Goal: Task Accomplishment & Management: Use online tool/utility

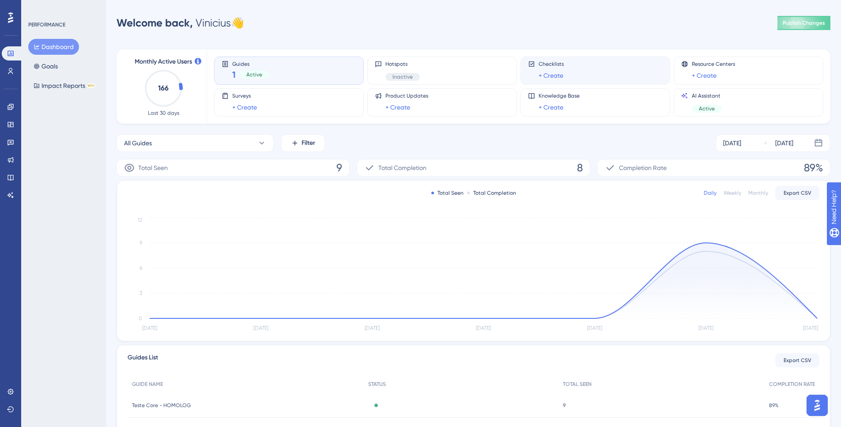
click at [615, 71] on div "Checklists + Create" at bounding box center [595, 70] width 135 height 20
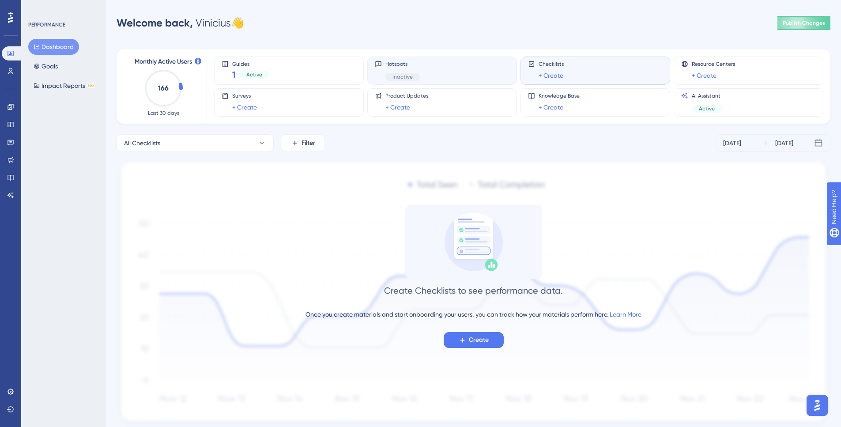
click at [447, 60] on div "Hotspots Inactive" at bounding box center [442, 70] width 150 height 28
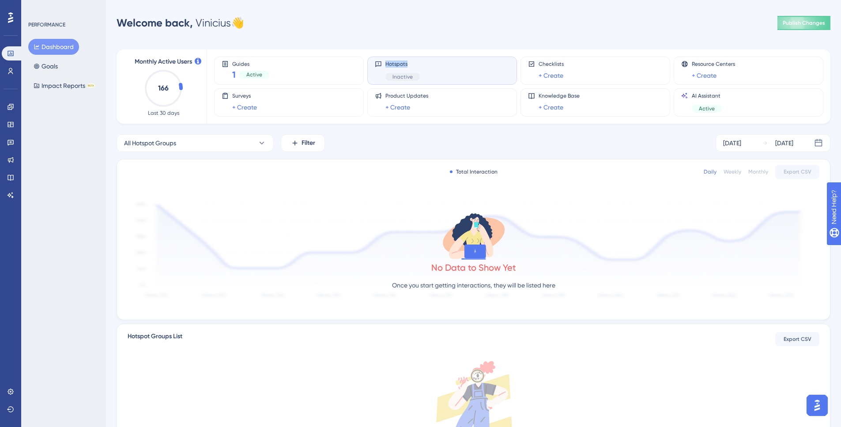
click at [438, 53] on div "Guides 1 Active Hotspots Inactive Checklists + Create Resource Centers + Create…" at bounding box center [513, 86] width 598 height 74
click at [433, 72] on div "Hotspots Inactive" at bounding box center [442, 70] width 135 height 20
click at [14, 104] on icon at bounding box center [10, 106] width 7 height 7
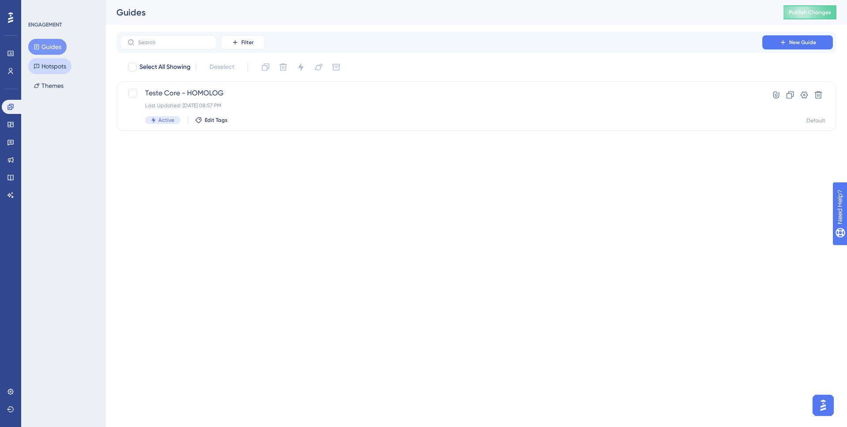
click at [49, 66] on button "Hotspots" at bounding box center [49, 66] width 43 height 16
click at [225, 103] on div "Last Updated: [DATE] 11:05 AM" at bounding box center [441, 105] width 592 height 7
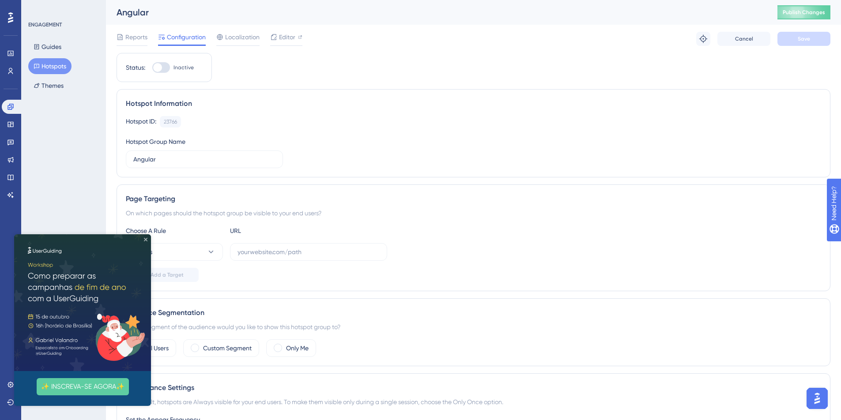
click at [146, 239] on icon "Close Preview" at bounding box center [146, 240] width 4 height 4
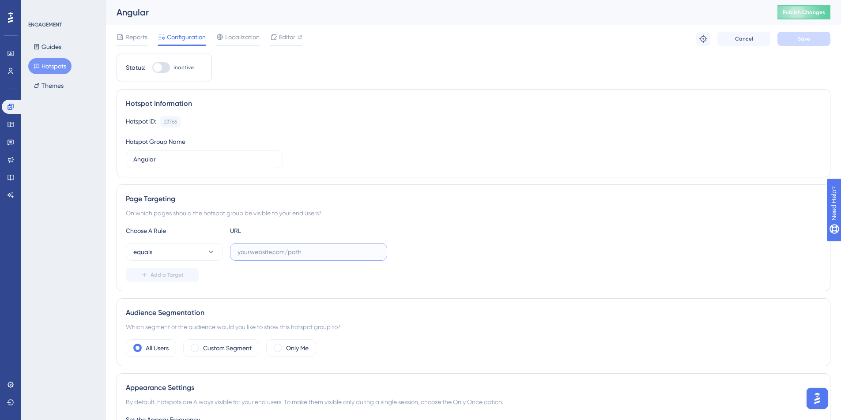
click at [268, 250] on input "text" at bounding box center [308, 252] width 142 height 10
click at [706, 41] on icon at bounding box center [703, 38] width 9 height 9
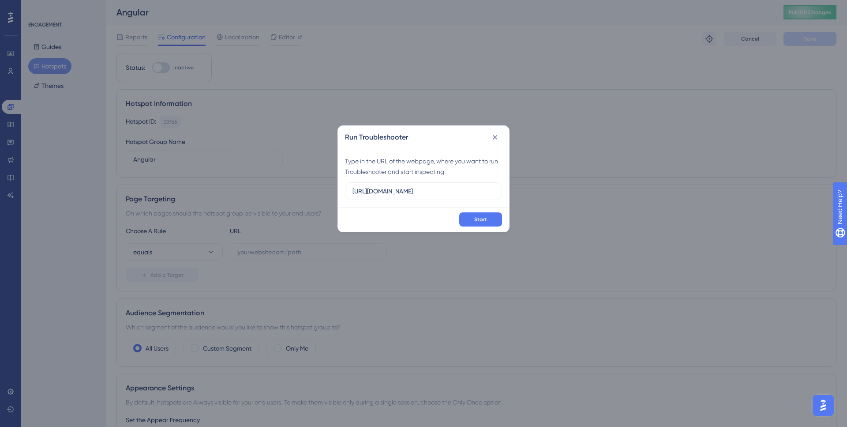
type input "[URL][DOMAIN_NAME]"
click at [496, 138] on icon at bounding box center [495, 137] width 9 height 9
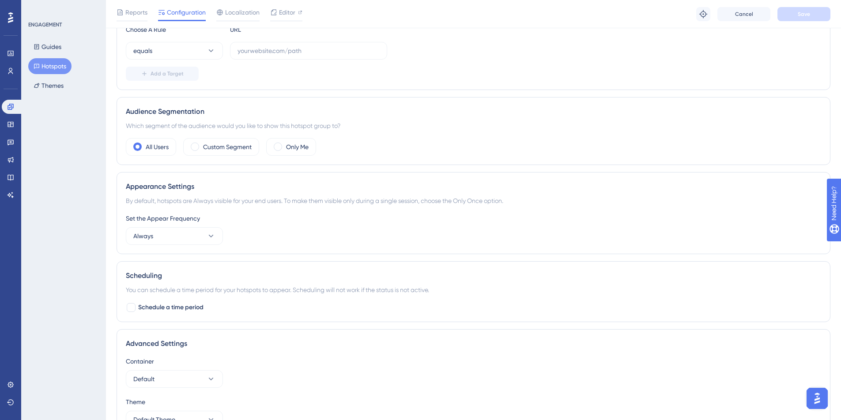
scroll to position [212, 0]
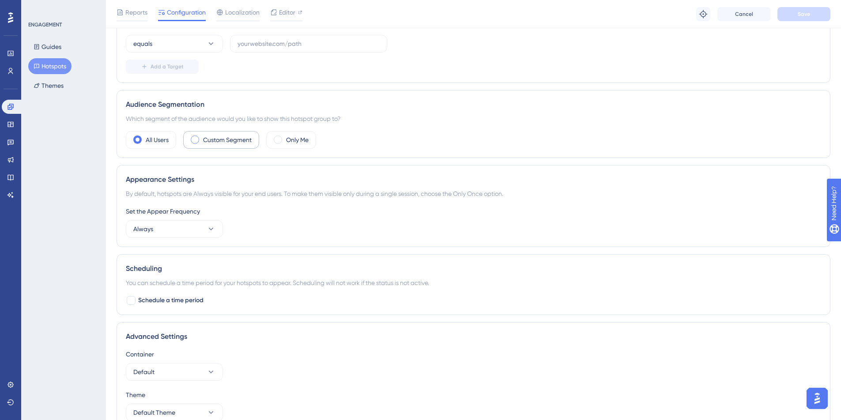
click at [244, 143] on label "Custom Segment" at bounding box center [227, 140] width 49 height 11
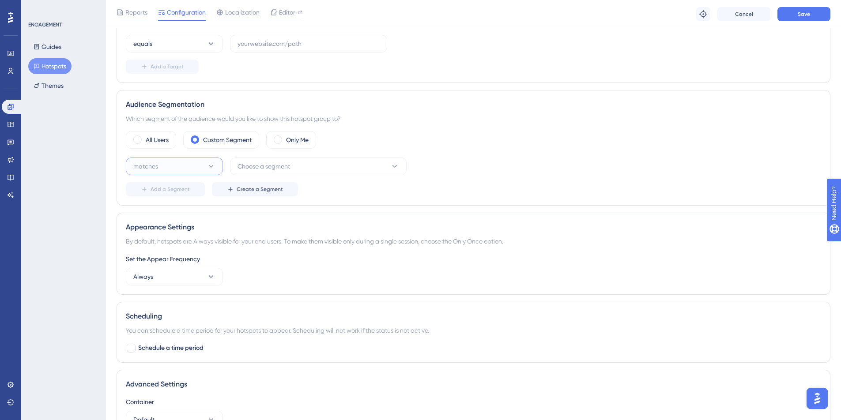
click at [164, 165] on button "matches" at bounding box center [174, 167] width 97 height 18
click at [256, 169] on span "Choose a segment" at bounding box center [263, 166] width 53 height 11
click at [571, 158] on div "matches matches matches doesn't match doesn't match Choose a segment New Users …" at bounding box center [473, 167] width 695 height 18
click at [262, 193] on button "Create a Segment" at bounding box center [255, 189] width 86 height 14
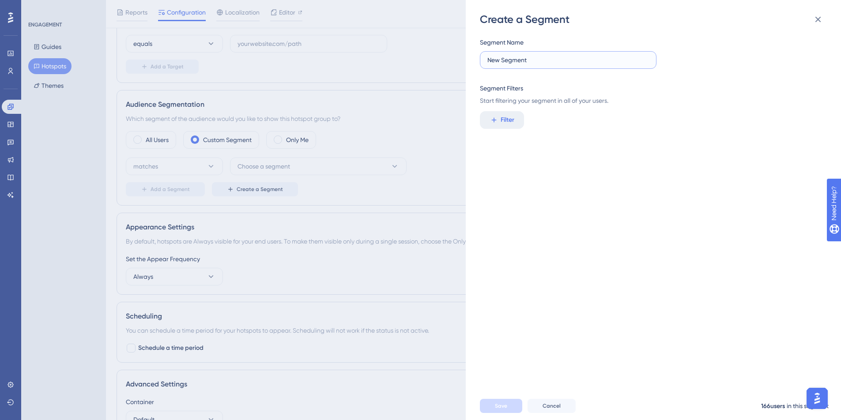
click at [512, 57] on input "New Segment" at bounding box center [568, 60] width 162 height 10
click at [544, 57] on input "New Segment" at bounding box center [568, 60] width 162 height 10
type input "New Segment"
click at [503, 115] on span "Filter" at bounding box center [507, 120] width 14 height 11
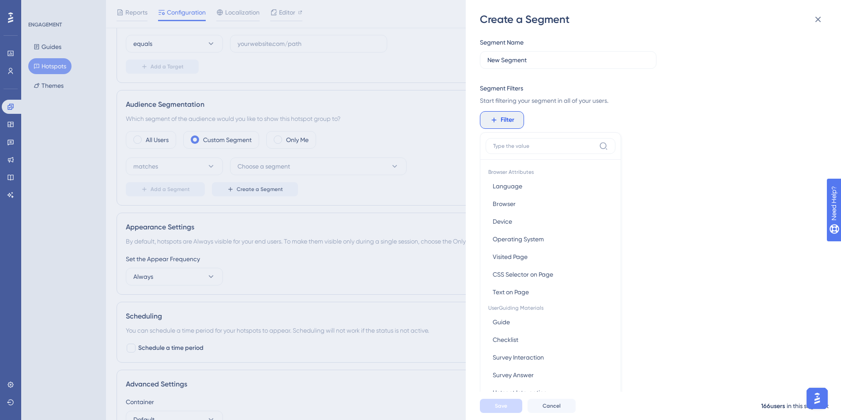
scroll to position [35, 0]
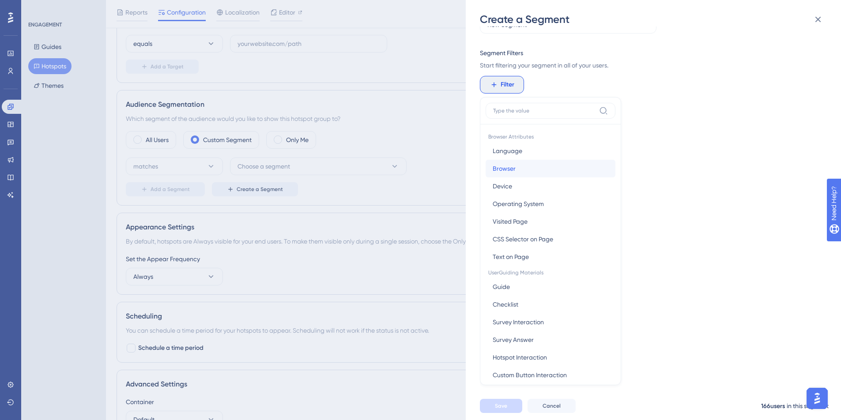
click at [502, 173] on span "Browser" at bounding box center [504, 168] width 23 height 11
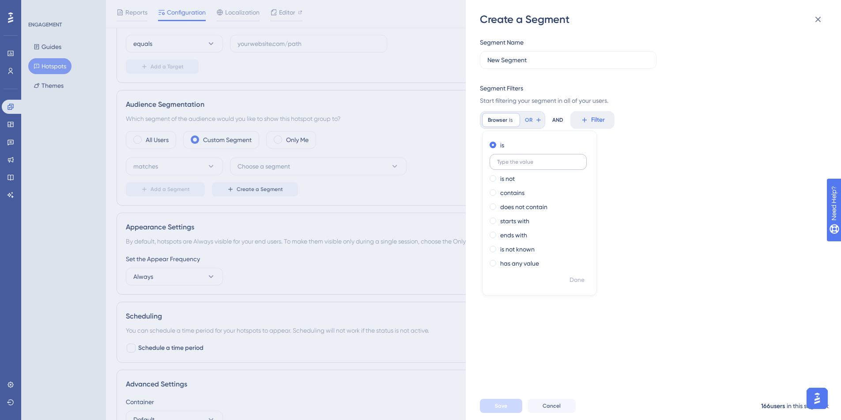
click at [530, 160] on input "text" at bounding box center [538, 162] width 82 height 6
type input "c"
type input "chrome"
click at [628, 295] on div "Segment Name New Segment Segment Filters Start filtering your segment in all of…" at bounding box center [658, 208] width 356 height 365
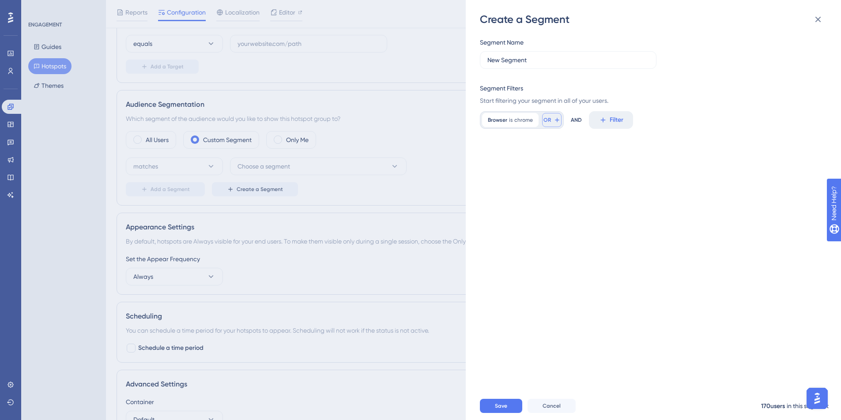
click at [553, 121] on icon at bounding box center [556, 120] width 7 height 7
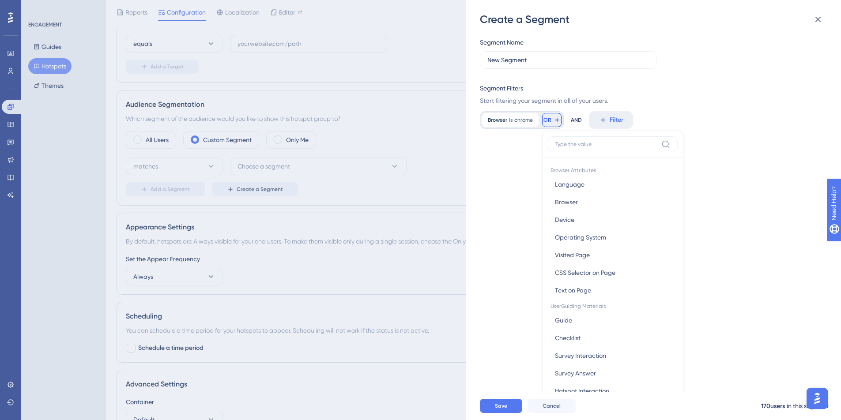
scroll to position [63, 0]
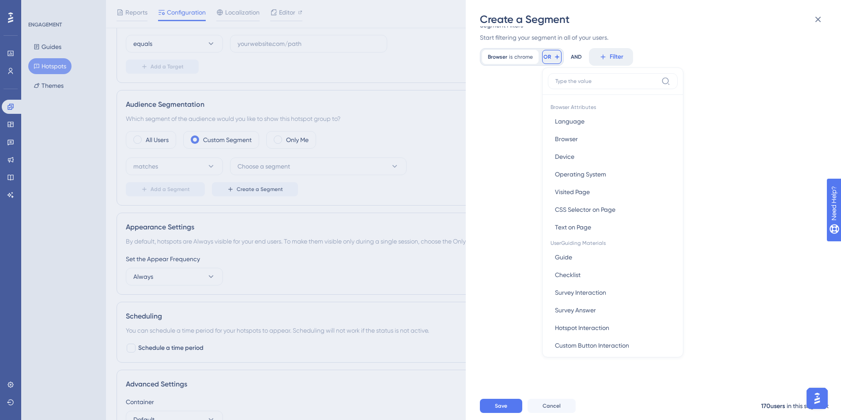
click at [529, 123] on div "Segment Name New Segment Segment Filters Start filtering your segment in all of…" at bounding box center [658, 208] width 356 height 365
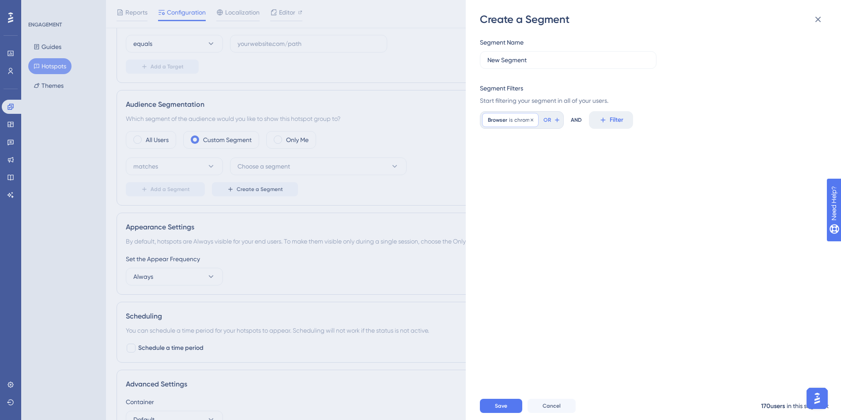
scroll to position [0, 0]
click at [542, 413] on button "Cancel" at bounding box center [551, 406] width 48 height 14
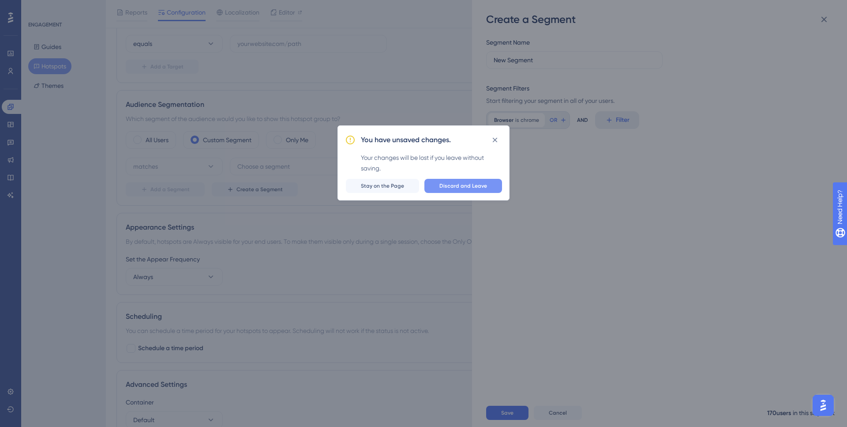
click at [459, 186] on span "Discard and Leave" at bounding box center [464, 185] width 48 height 7
